Goal: Task Accomplishment & Management: Manage account settings

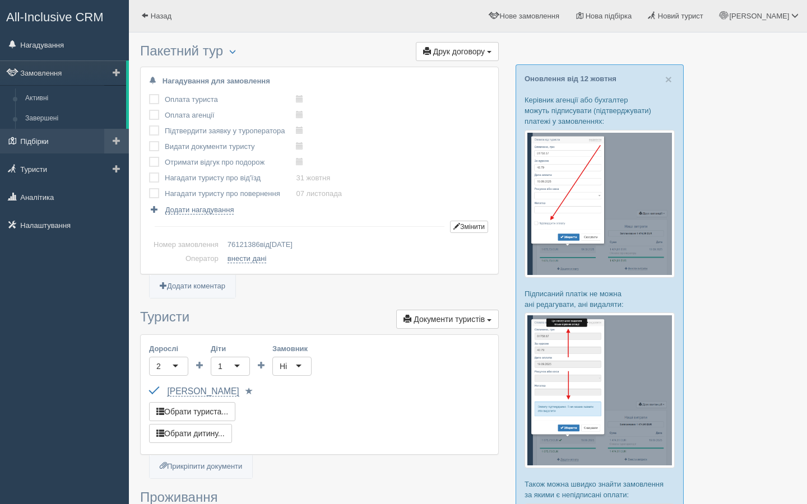
click at [50, 140] on link "Підбірки" at bounding box center [64, 141] width 129 height 25
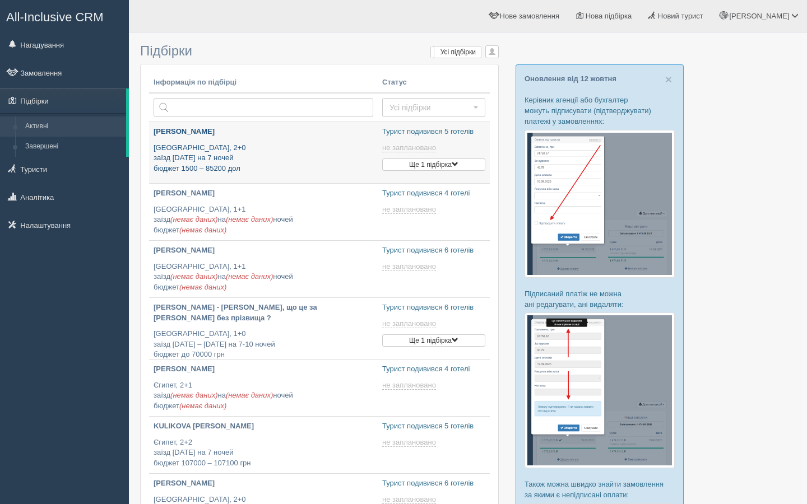
click at [297, 147] on p "Египет, 2+0 заїзд 22 листопада на 7 ночей бюджет 1500 – 85200 дол" at bounding box center [264, 158] width 220 height 31
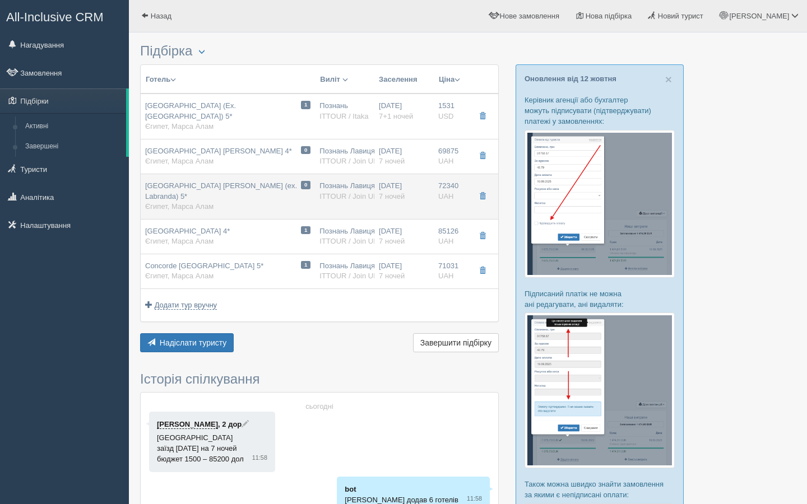
click at [244, 188] on span "[GEOGRAPHIC_DATA] [PERSON_NAME] (ex. Labranda) 5*" at bounding box center [221, 191] width 152 height 19
type input "[GEOGRAPHIC_DATA] [PERSON_NAME] (ex. Labranda) 5*"
type input "[URL][DOMAIN_NAME]"
type textarea "Loremips dol sitametco 11 ad Elits doeiusm tempor 8952 inci. 151 utlabo ✔️Etdol…"
type input "Єгипет"
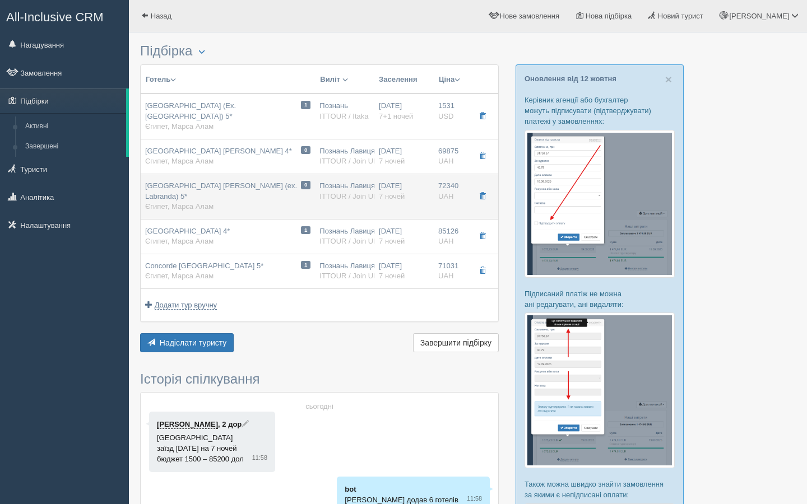
type input "Марса Алам"
type input "72340.00"
type input "Познань Лавиця POZ"
type input "Хургада HRG"
type input "15:00"
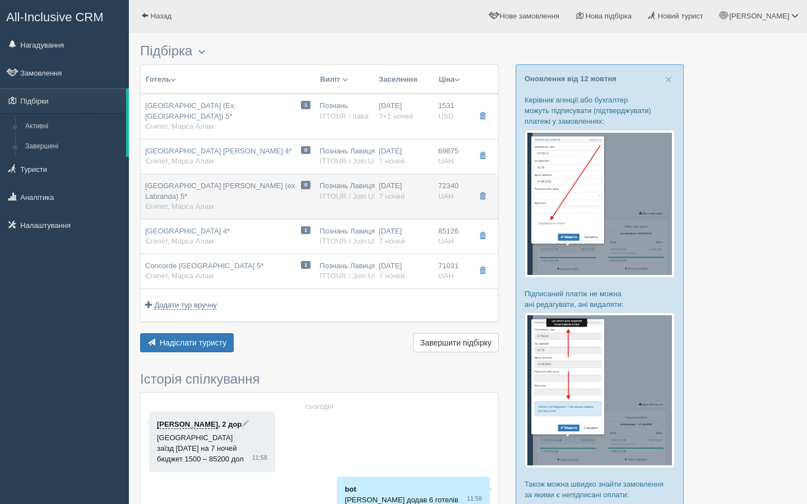
type input "20:30"
type input "Skyline Express Airlines"
type input "09:40"
type input "13:30"
type input "7"
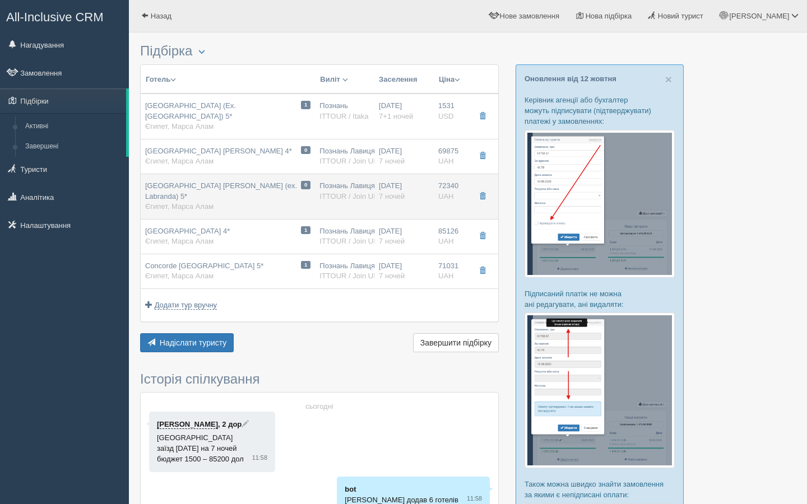
type input "Deluxe Pool View"
type input "AI"
type input "ITTOUR / Join UP!"
type input "[URL][DOMAIN_NAME]"
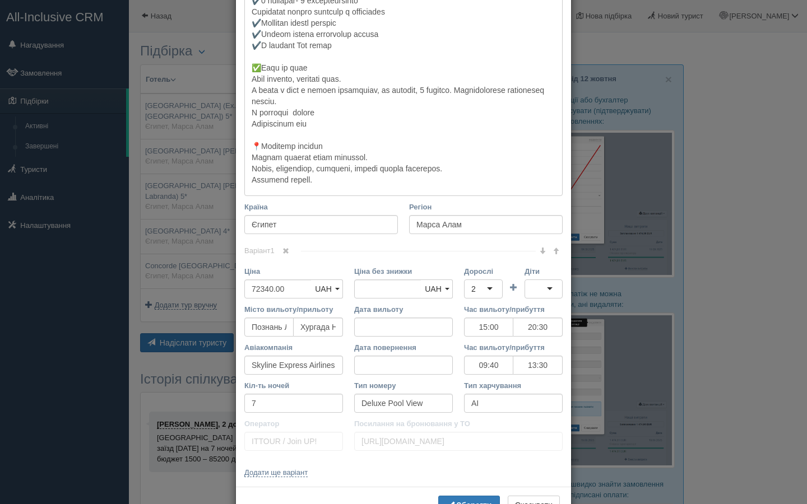
scroll to position [580, 0]
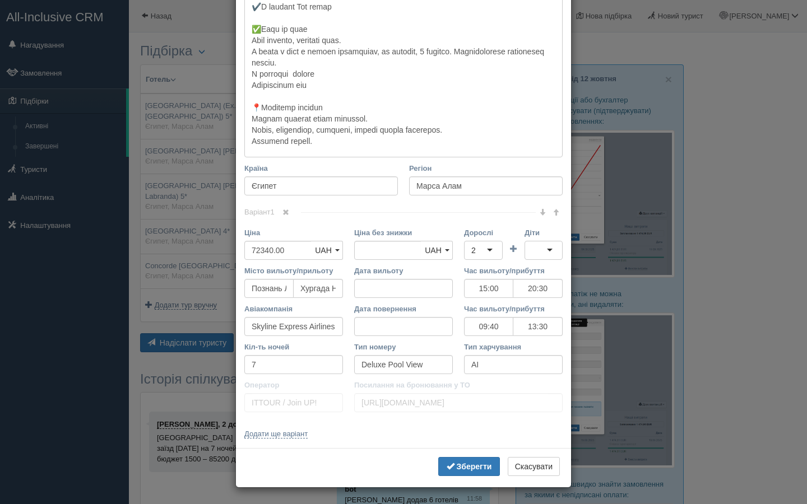
drag, startPoint x: 730, startPoint y: 291, endPoint x: 725, endPoint y: 294, distance: 5.8
click at [730, 291] on div "× Редагувати тур Назва готелю [GEOGRAPHIC_DATA][PERSON_NAME] (ex. Labranda) 5* …" at bounding box center [403, 252] width 807 height 504
